Goal: Information Seeking & Learning: Learn about a topic

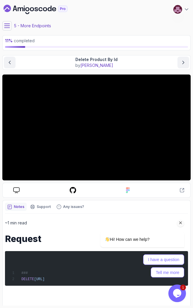
click at [7, 6] on icon "Dashboard" at bounding box center [7, 8] width 7 height 7
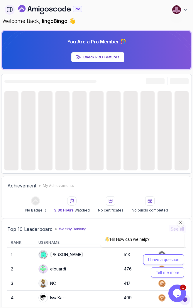
click at [7, 9] on icon "button" at bounding box center [9, 9] width 5 height 5
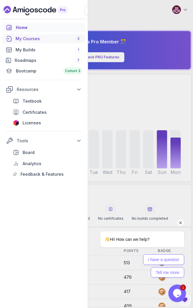
click at [31, 40] on div "My Courses 3" at bounding box center [49, 39] width 66 height 6
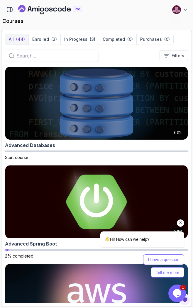
click at [181, 224] on icon "Chat attention grabber" at bounding box center [180, 222] width 5 height 5
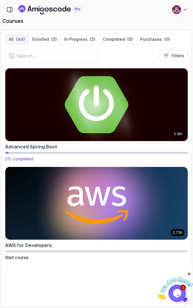
scroll to position [96, 0]
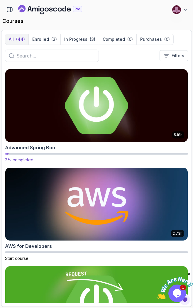
click at [124, 129] on img at bounding box center [97, 105] width 192 height 76
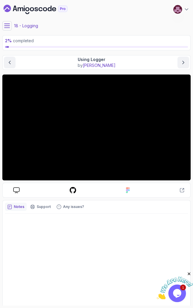
click at [9, 28] on icon at bounding box center [7, 26] width 6 height 6
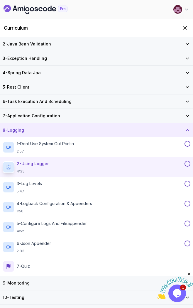
scroll to position [35, 0]
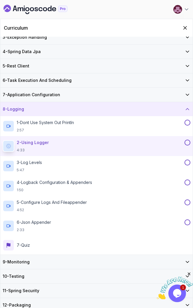
click at [56, 288] on div "11 - Spring Security" at bounding box center [97, 291] width 188 height 6
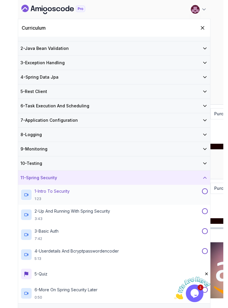
scroll to position [15, 0]
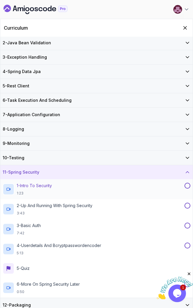
click at [57, 189] on div "1 - Intro To Security 1:23" at bounding box center [93, 189] width 181 height 13
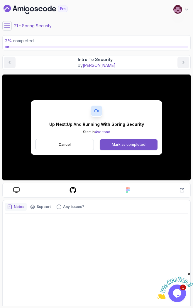
click at [122, 141] on button "Mark as completed" at bounding box center [129, 144] width 58 height 11
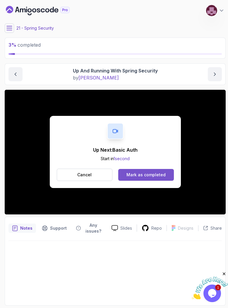
click at [137, 174] on div "Mark as completed" at bounding box center [146, 175] width 39 height 6
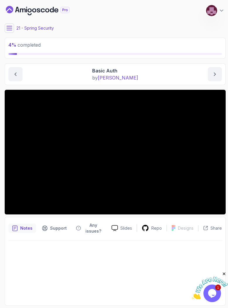
click at [10, 29] on icon at bounding box center [9, 28] width 6 height 6
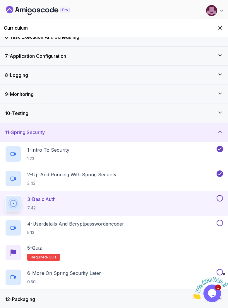
scroll to position [106, 0]
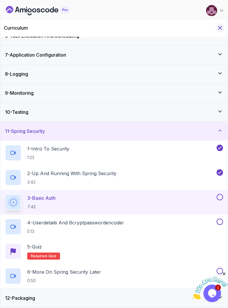
click at [193, 25] on icon "Hide Curriculum for mobile" at bounding box center [220, 28] width 6 height 6
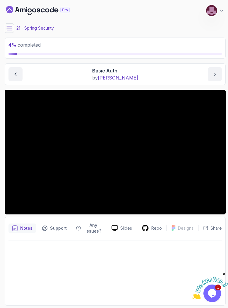
click at [11, 29] on icon at bounding box center [9, 28] width 6 height 6
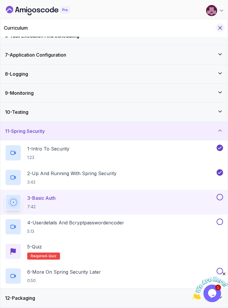
click at [193, 31] on icon "Hide Curriculum for mobile" at bounding box center [220, 28] width 6 height 6
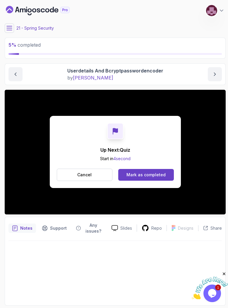
click at [10, 30] on icon at bounding box center [9, 28] width 6 height 6
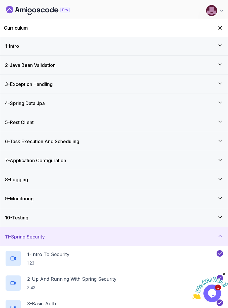
scroll to position [106, 0]
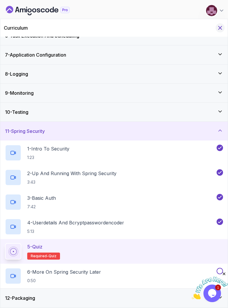
click at [193, 30] on icon "Hide Curriculum for mobile" at bounding box center [220, 28] width 6 height 6
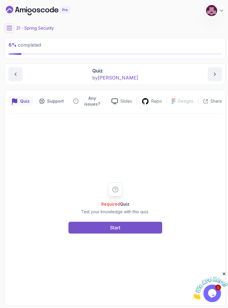
click at [134, 225] on button "Start" at bounding box center [116, 228] width 94 height 12
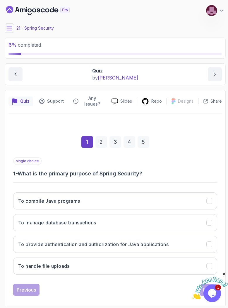
scroll to position [7, 0]
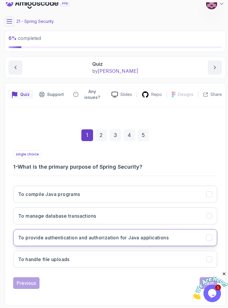
click at [81, 233] on button "To provide authentication and authorization for Java applications" at bounding box center [115, 237] width 204 height 17
click at [193, 272] on icon "Close" at bounding box center [224, 273] width 5 height 5
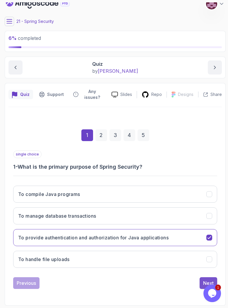
click at [193, 280] on div "Next" at bounding box center [209, 283] width 11 height 7
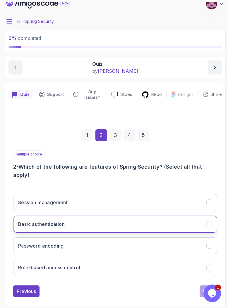
click at [99, 216] on button "Basic authentication" at bounding box center [115, 224] width 204 height 17
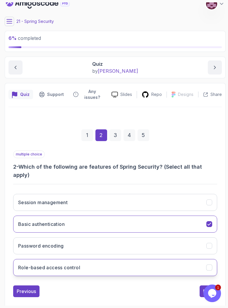
click at [95, 259] on button "Role-based access control" at bounding box center [115, 267] width 204 height 17
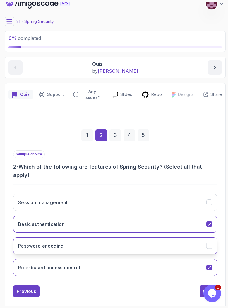
click at [117, 237] on button "Password encoding" at bounding box center [115, 245] width 204 height 17
click at [193, 285] on button "Next" at bounding box center [209, 291] width 18 height 12
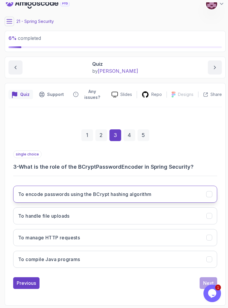
click at [77, 191] on h3 "To encode passwords using the BCrypt hashing algorithm" at bounding box center [85, 194] width 134 height 7
click at [193, 280] on div "Next" at bounding box center [209, 283] width 11 height 7
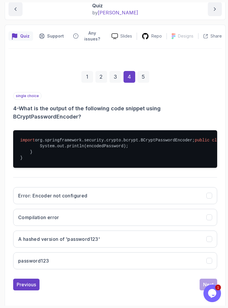
scroll to position [102, 0]
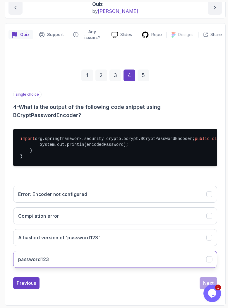
click at [121, 256] on button "password123" at bounding box center [115, 259] width 204 height 17
click at [193, 278] on button "Next" at bounding box center [209, 283] width 18 height 12
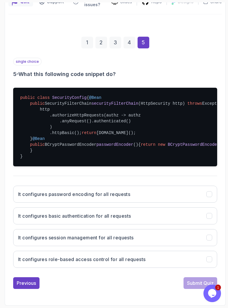
scroll to position [135, 0]
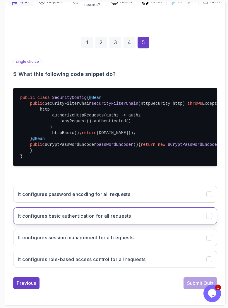
click at [105, 215] on h3 "It configures basic authentication for all requests" at bounding box center [74, 215] width 113 height 7
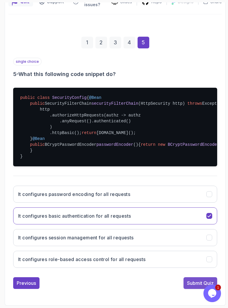
click at [192, 280] on div "Submit Quiz" at bounding box center [200, 283] width 27 height 7
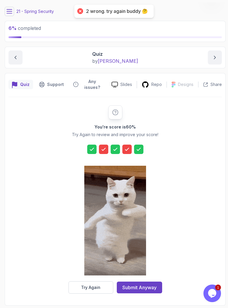
click at [100, 148] on div at bounding box center [103, 149] width 9 height 9
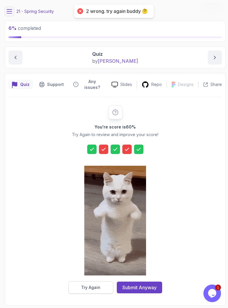
click at [101, 289] on button "Try Again" at bounding box center [91, 287] width 45 height 12
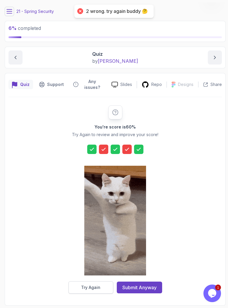
scroll to position [7, 0]
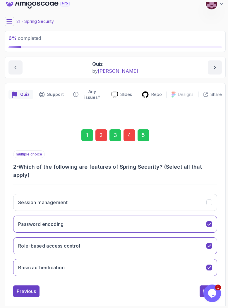
click at [102, 133] on div "2" at bounding box center [102, 135] width 12 height 12
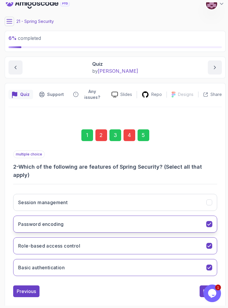
click at [99, 217] on button "Password encoding" at bounding box center [115, 224] width 204 height 17
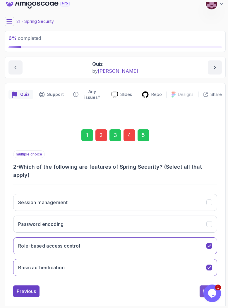
click at [193, 288] on div "Next" at bounding box center [209, 291] width 11 height 7
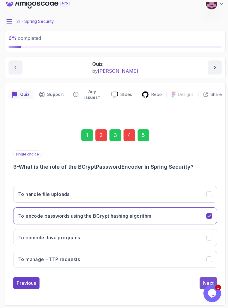
click at [193, 277] on button "Next" at bounding box center [209, 283] width 18 height 12
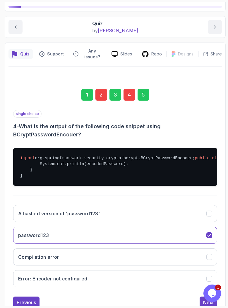
scroll to position [102, 0]
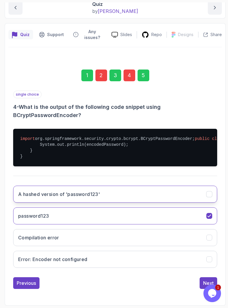
click at [104, 194] on button "A hashed version of 'password123'" at bounding box center [115, 194] width 204 height 17
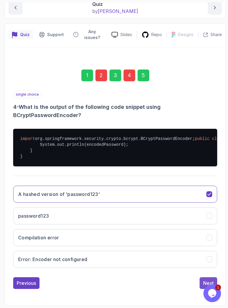
click at [193, 281] on div "Next" at bounding box center [209, 283] width 11 height 7
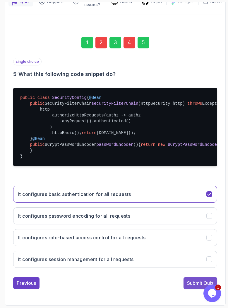
click at [192, 282] on div "Submit Quiz" at bounding box center [200, 283] width 27 height 7
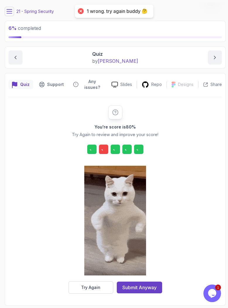
scroll to position [17, 0]
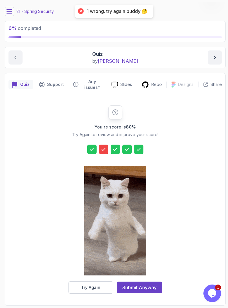
click at [104, 144] on div "You're score is 80 % Try Again to review and improve your score! Try Again Subm…" at bounding box center [115, 199] width 113 height 188
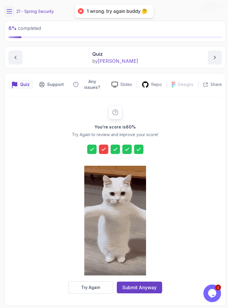
click at [104, 146] on icon at bounding box center [104, 149] width 6 height 6
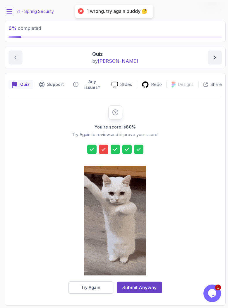
click at [94, 286] on div "Try Again" at bounding box center [90, 288] width 19 height 6
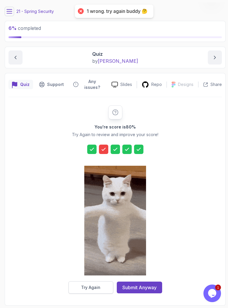
scroll to position [7, 0]
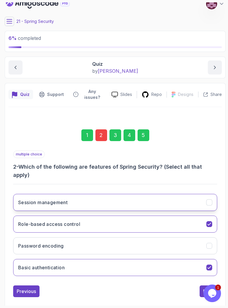
click at [116, 198] on button "Session management" at bounding box center [115, 202] width 204 height 17
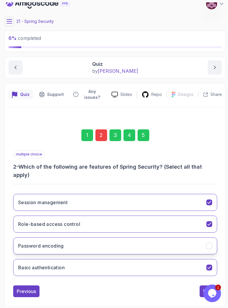
click at [112, 237] on button "Password encoding" at bounding box center [115, 245] width 204 height 17
click at [193, 288] on div "Next" at bounding box center [209, 291] width 11 height 7
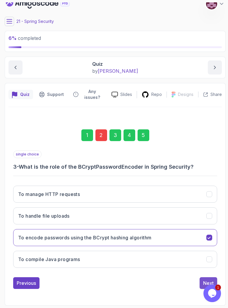
click at [193, 282] on div "Next" at bounding box center [209, 283] width 11 height 7
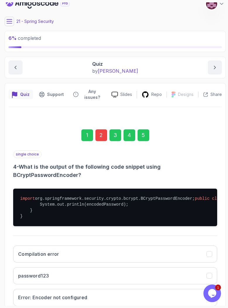
scroll to position [102, 0]
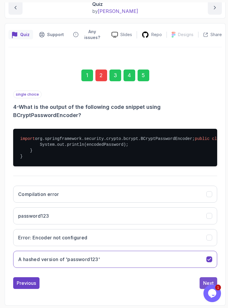
click at [193, 278] on button "Next" at bounding box center [209, 283] width 18 height 12
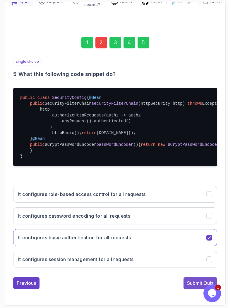
click at [191, 281] on div "Submit Quiz" at bounding box center [200, 283] width 27 height 7
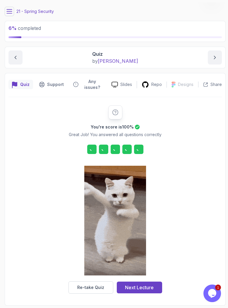
scroll to position [17, 0]
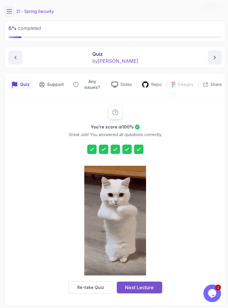
click at [134, 290] on div "Next Lecture" at bounding box center [139, 287] width 29 height 7
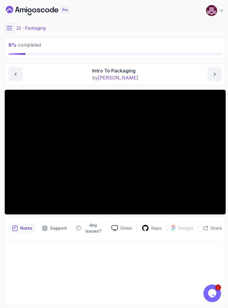
click at [10, 29] on icon at bounding box center [9, 28] width 6 height 6
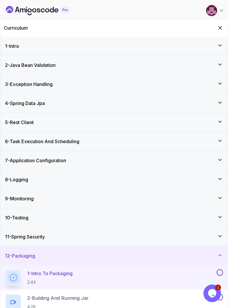
click at [25, 8] on icon "Dashboard" at bounding box center [38, 10] width 64 height 9
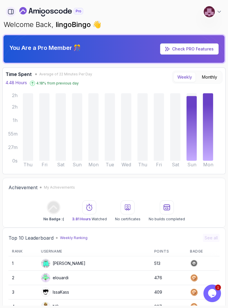
click at [10, 14] on icon "button" at bounding box center [10, 11] width 5 height 5
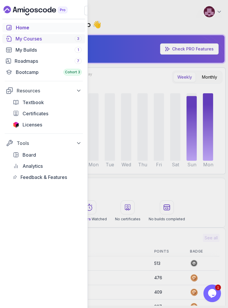
click at [30, 39] on div "My Courses 3" at bounding box center [49, 38] width 66 height 7
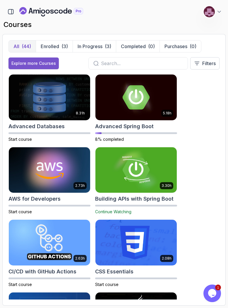
click at [52, 62] on div "Explore more Courses" at bounding box center [33, 63] width 45 height 6
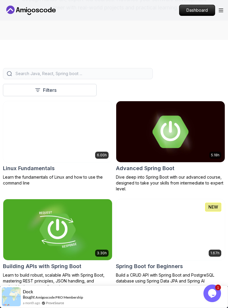
scroll to position [96, 0]
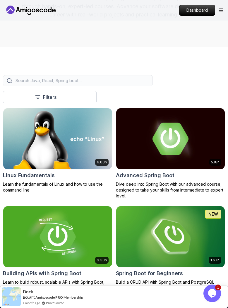
click at [71, 82] on input "search" at bounding box center [81, 81] width 135 height 6
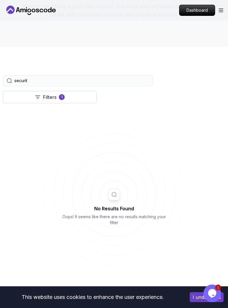
type input "security"
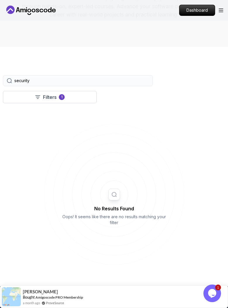
drag, startPoint x: 49, startPoint y: 83, endPoint x: 1, endPoint y: 82, distance: 47.8
click at [1, 82] on div "Filters 1 security Filters 1 Applied Filters Clear All security Type Course Bui…" at bounding box center [114, 194] width 228 height 294
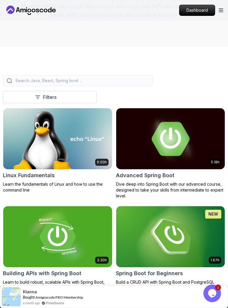
click at [163, 150] on img at bounding box center [171, 139] width 114 height 64
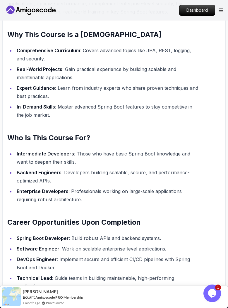
scroll to position [704, 0]
